Goal: Information Seeking & Learning: Learn about a topic

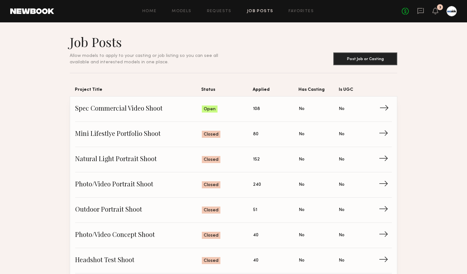
click at [156, 112] on span "Spec Commercial Video Shoot" at bounding box center [138, 109] width 127 height 10
